Goal: Navigation & Orientation: Find specific page/section

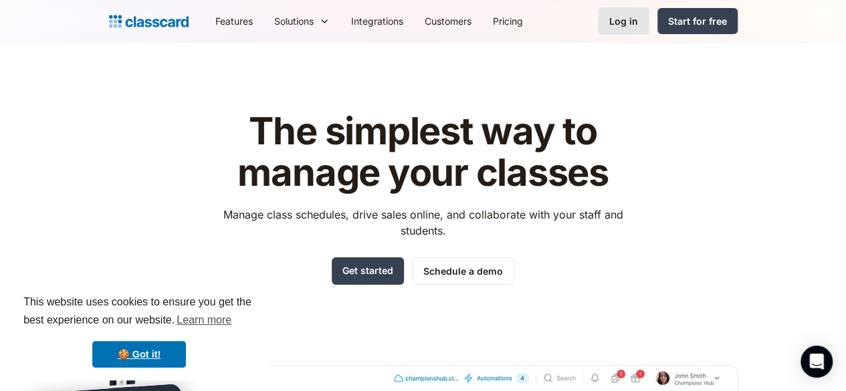
click at [638, 22] on div "Log in" at bounding box center [623, 21] width 29 height 14
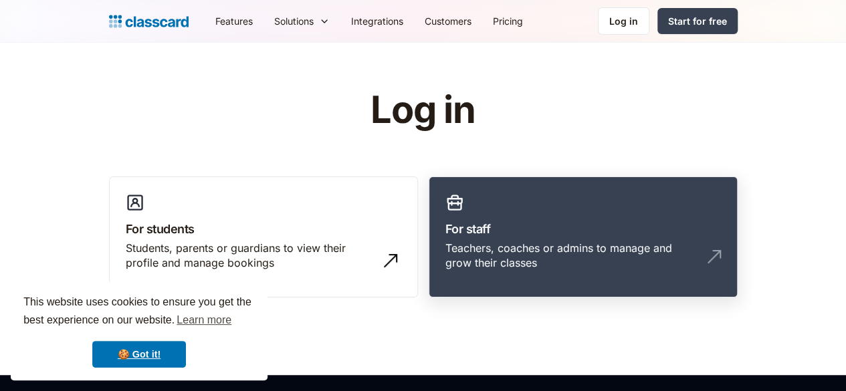
click at [585, 201] on link "For staff Teachers, coaches or admins to manage and grow their classes" at bounding box center [583, 238] width 309 height 122
